Goal: Answer question/provide support

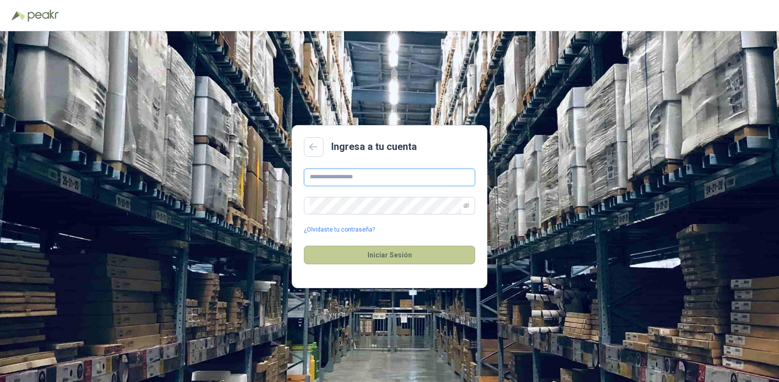
type input "**********"
click at [394, 250] on button "Iniciar Sesión" at bounding box center [389, 255] width 171 height 19
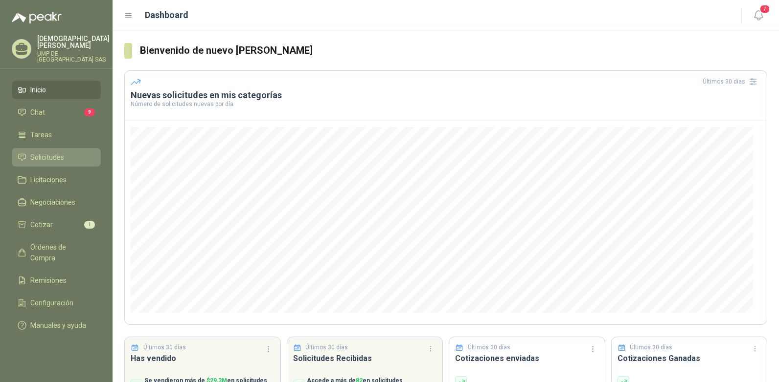
click at [53, 148] on link "Solicitudes" at bounding box center [56, 157] width 89 height 19
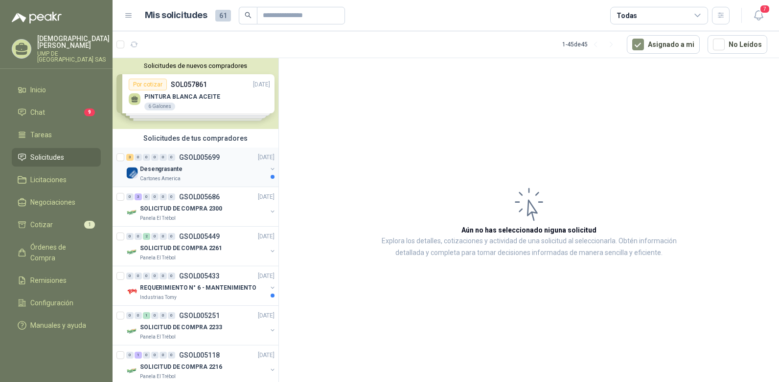
click at [184, 159] on p "GSOL005699" at bounding box center [199, 157] width 41 height 7
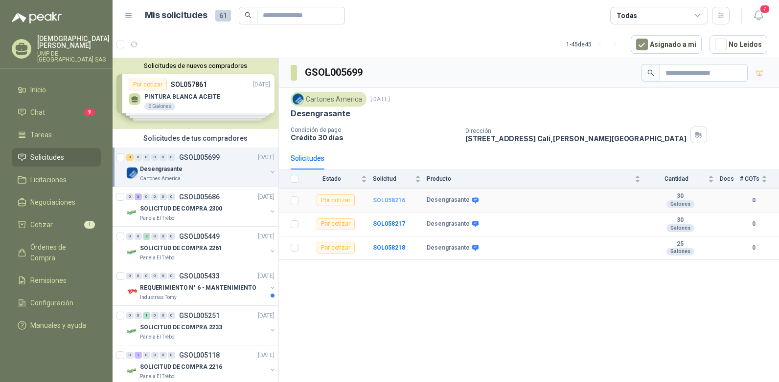
click at [386, 199] on b "SOL058216" at bounding box center [389, 200] width 32 height 7
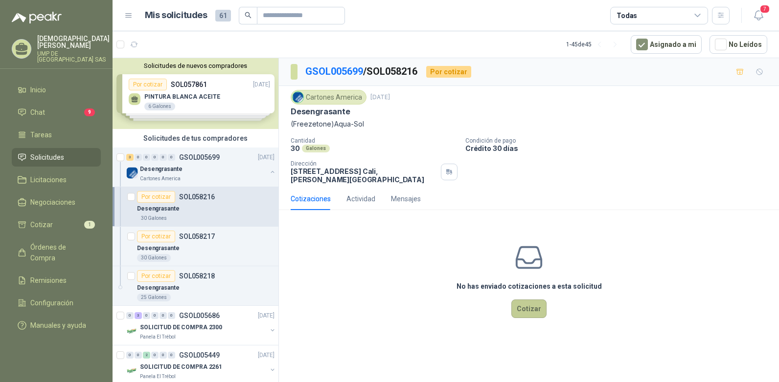
click at [530, 304] on button "Cotizar" at bounding box center [528, 309] width 35 height 19
